Goal: Task Accomplishment & Management: Use online tool/utility

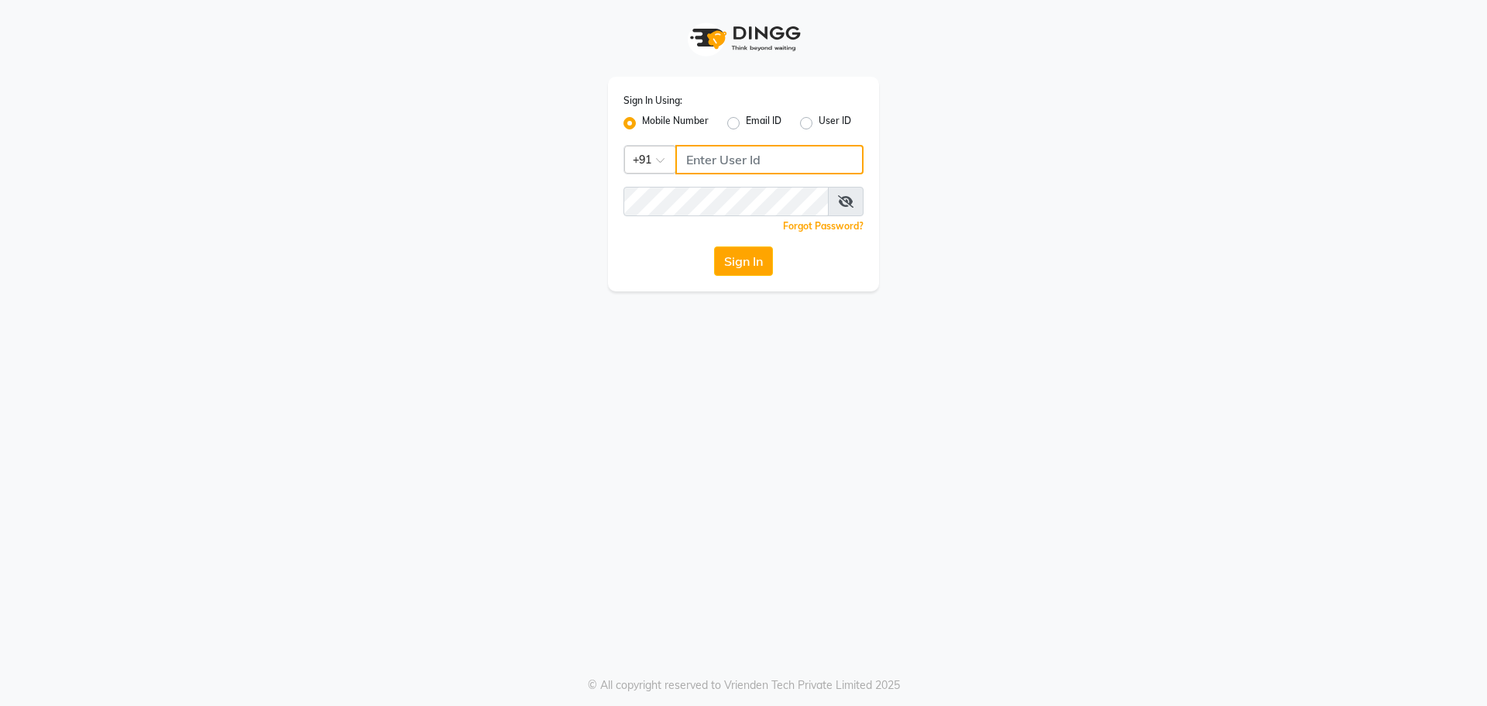
click at [737, 167] on input "Username" at bounding box center [769, 159] width 188 height 29
type input "8928915704"
click at [844, 198] on icon at bounding box center [845, 201] width 15 height 12
click at [756, 260] on button "Sign In" at bounding box center [743, 260] width 59 height 29
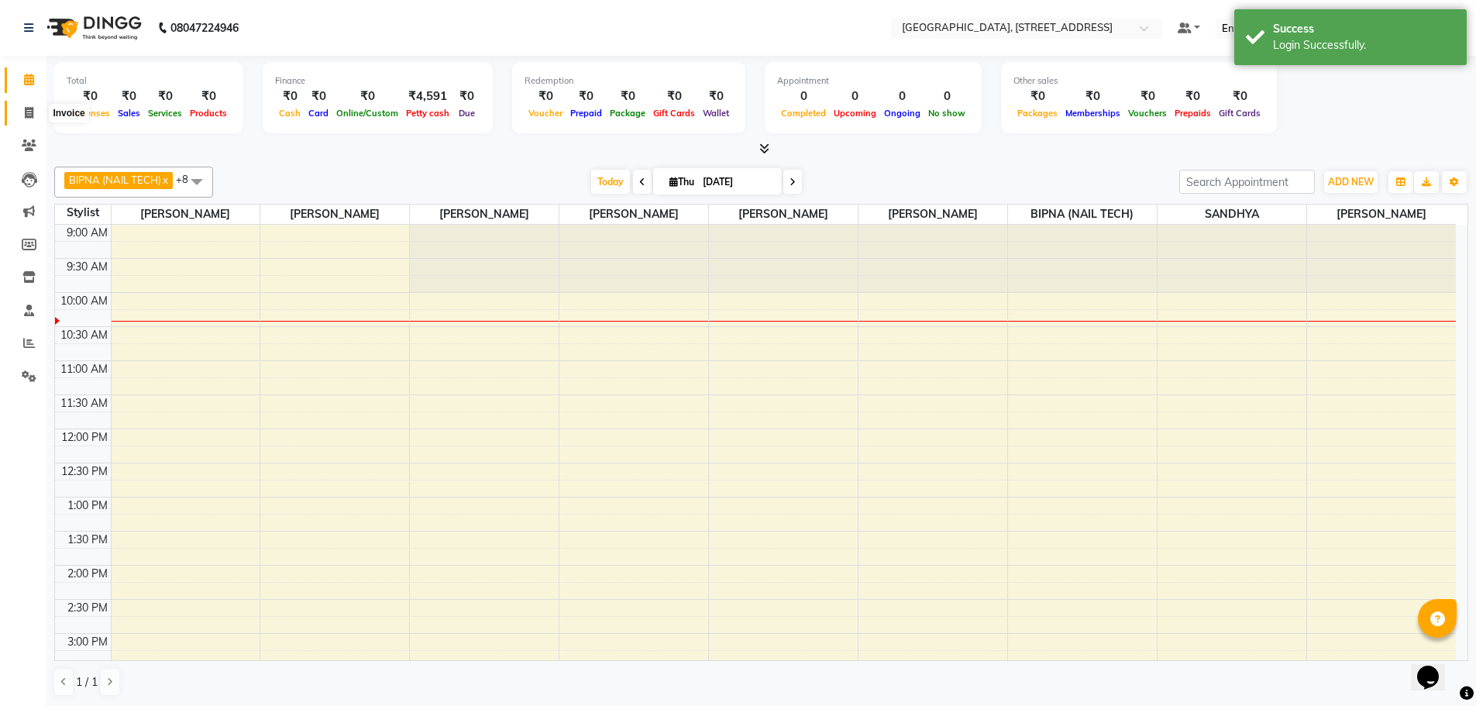
click at [28, 113] on icon at bounding box center [29, 113] width 9 height 12
select select "service"
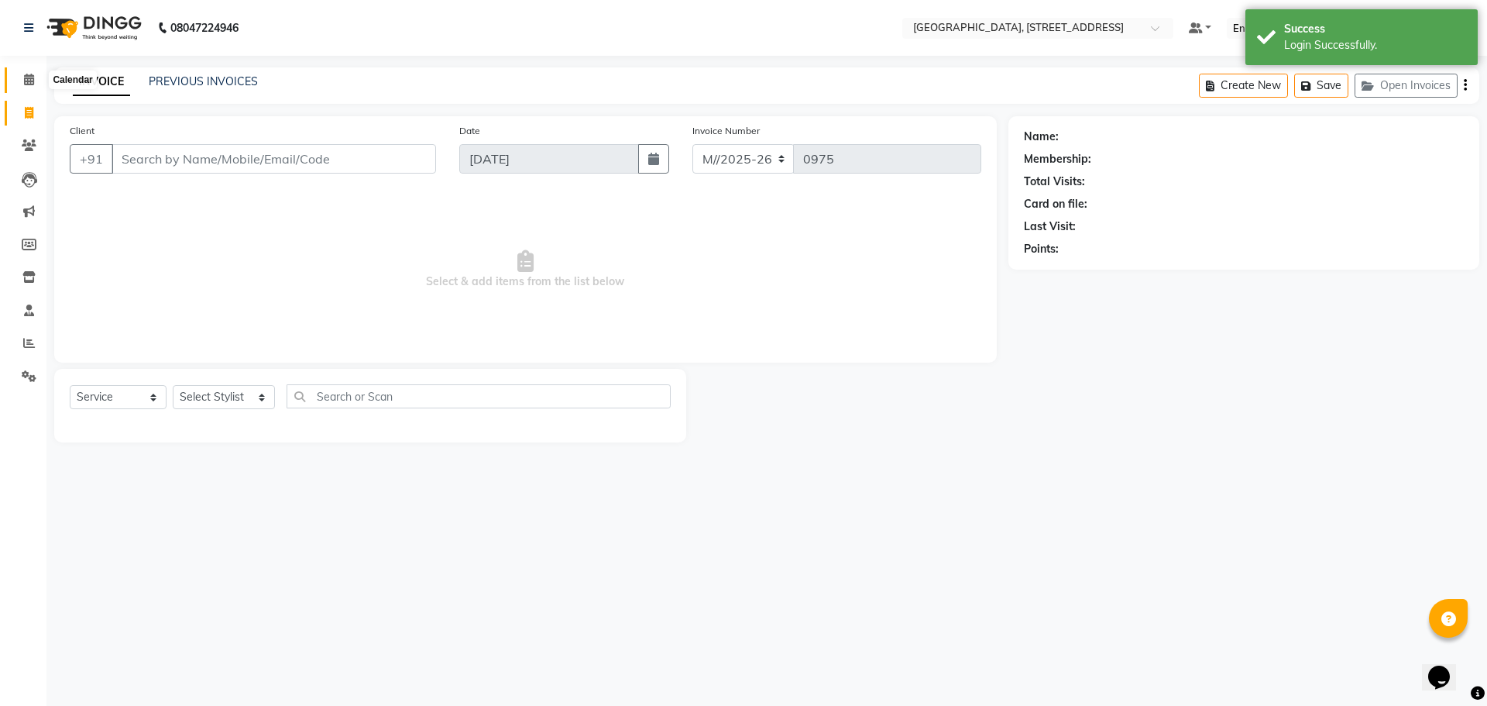
click at [31, 77] on icon at bounding box center [29, 80] width 10 height 12
